Goal: Find specific page/section: Find specific page/section

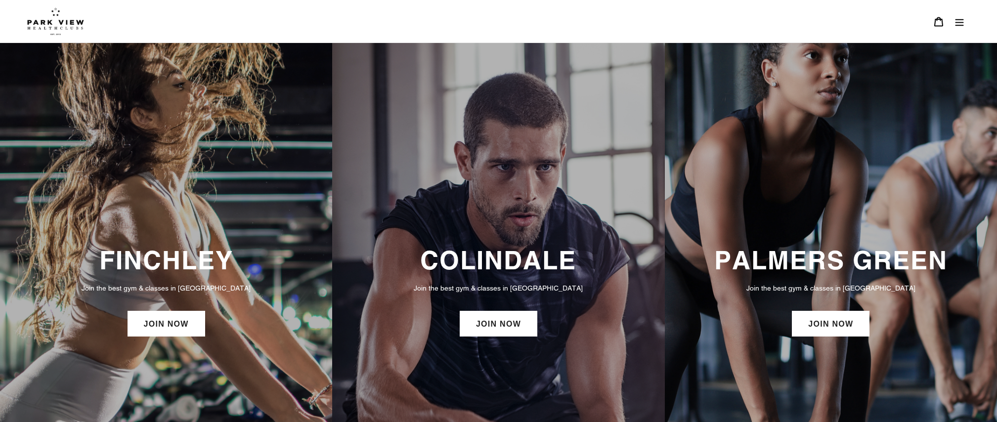
click at [95, 304] on div "FINCHLEY Join the best gym & classes in [GEOGRAPHIC_DATA] JOIN NOW" at bounding box center [166, 291] width 332 height 103
click at [150, 322] on link "JOIN NOW" at bounding box center [167, 324] width 78 height 26
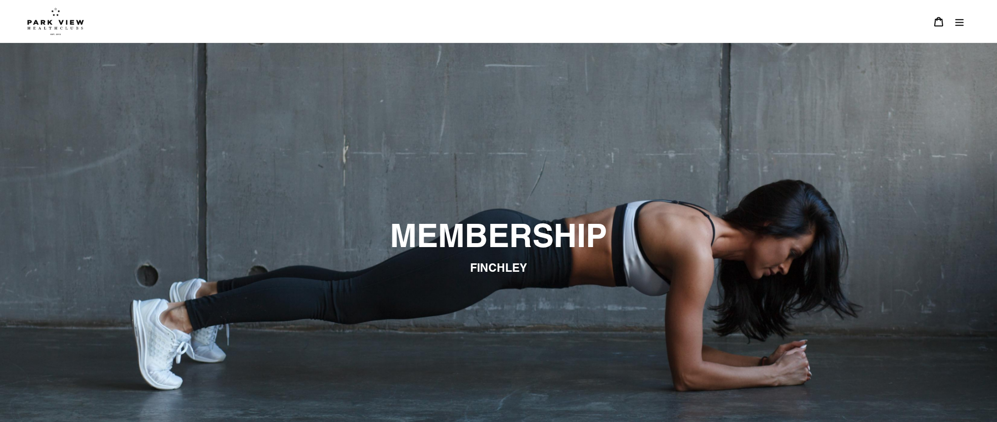
click at [953, 23] on button "Menu" at bounding box center [959, 21] width 21 height 21
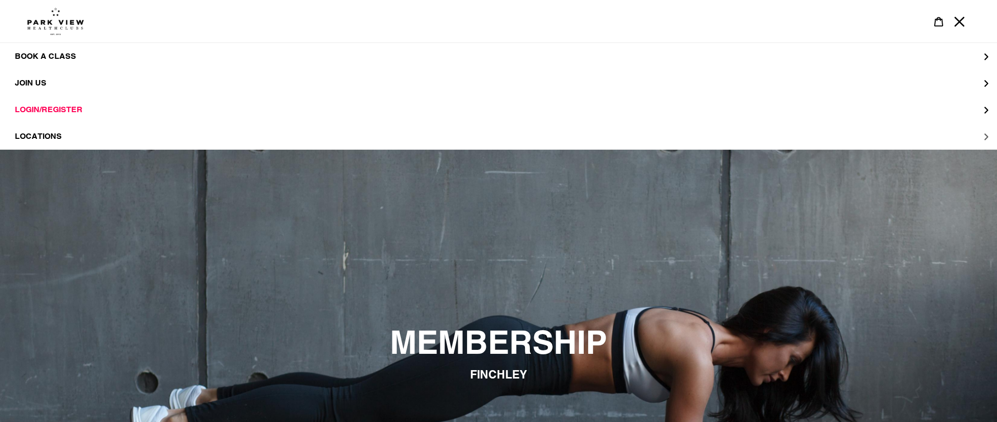
click at [565, 134] on button "LOCATIONS" at bounding box center [498, 136] width 997 height 27
click at [427, 101] on link "Finchley" at bounding box center [498, 109] width 997 height 27
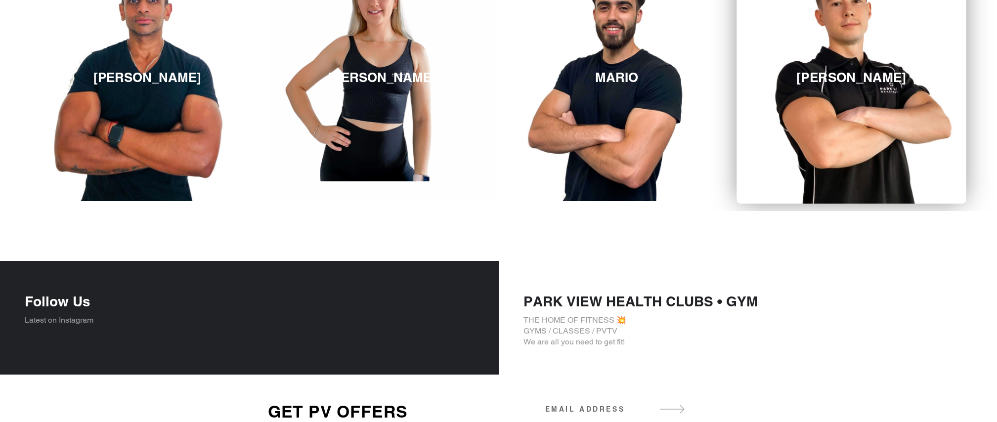
scroll to position [1391, 0]
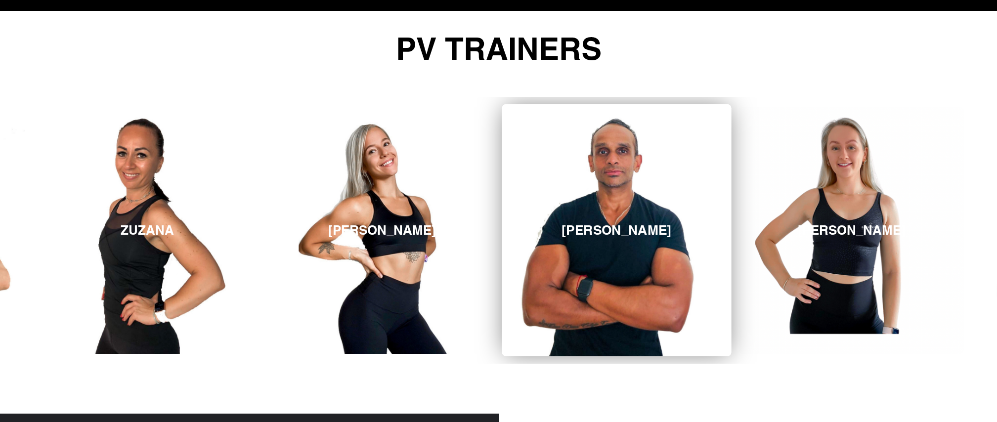
click at [632, 175] on link "MERVIN" at bounding box center [616, 230] width 229 height 252
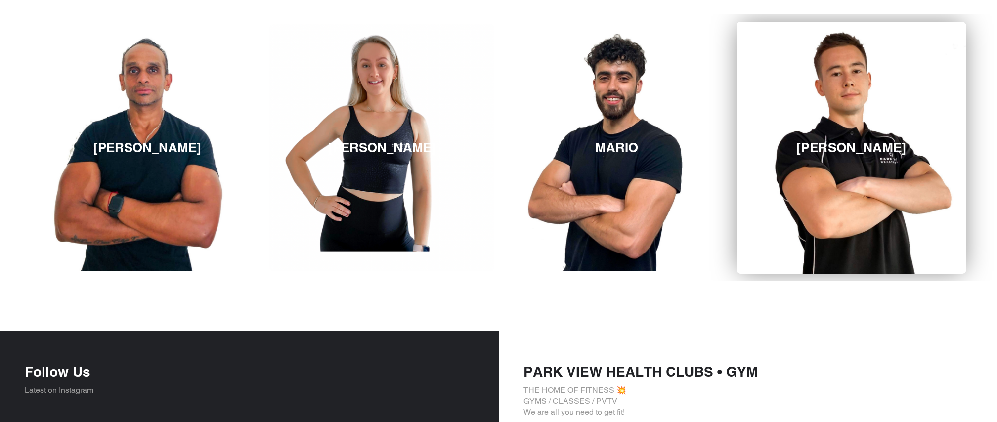
scroll to position [1322, 0]
